Goal: Check status: Check status

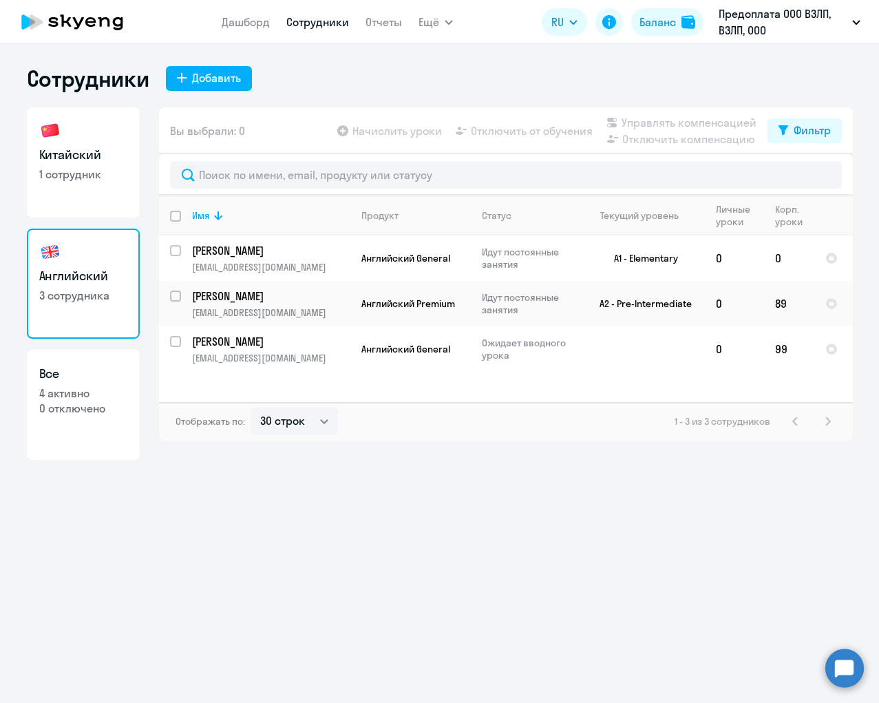
select select "30"
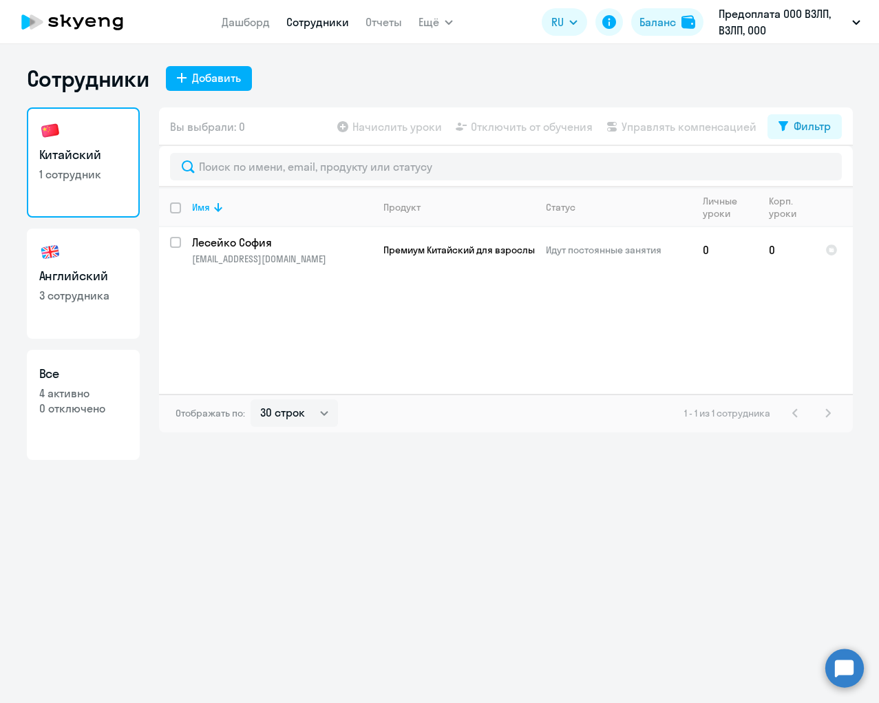
select select "30"
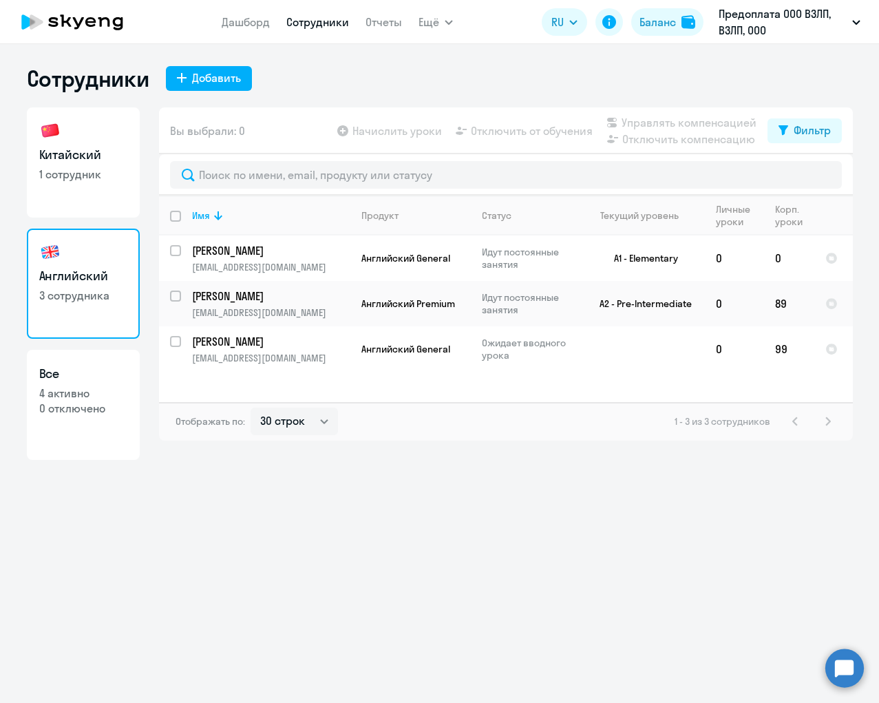
select select "30"
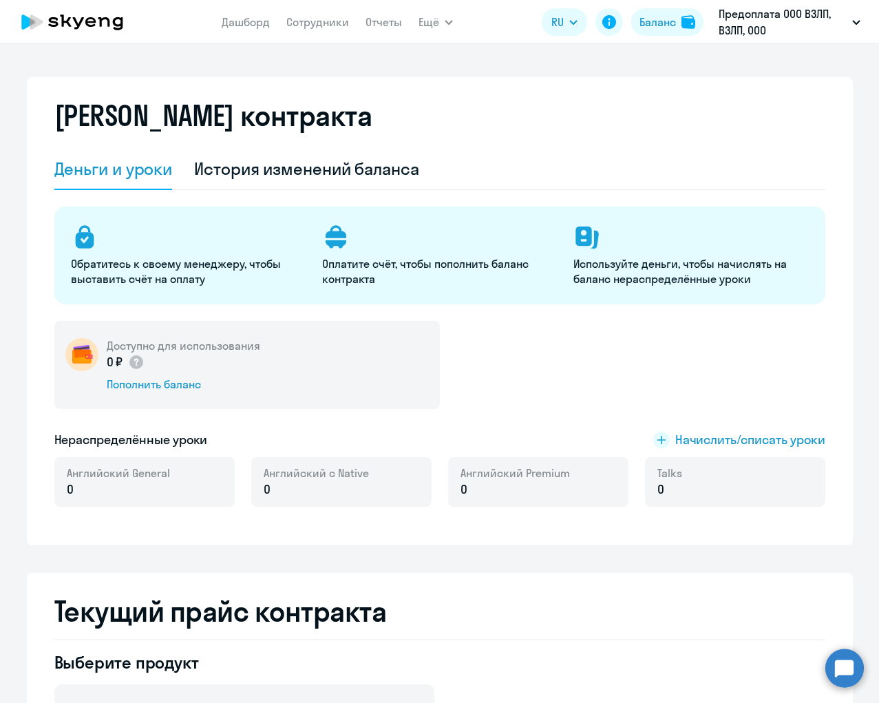
select select "english_adult_not_native_speaker"
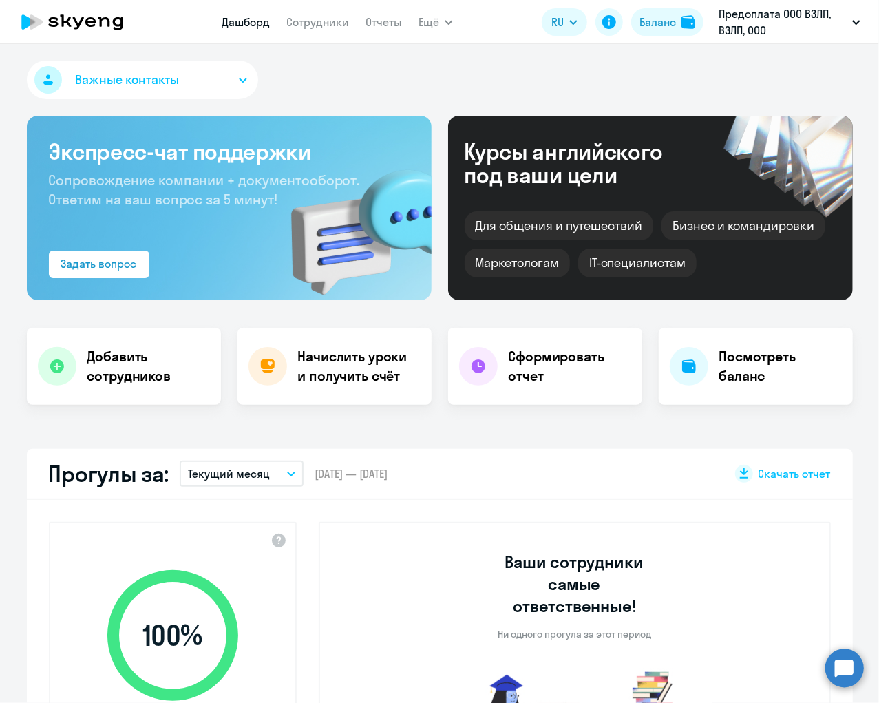
select select "30"
